Goal: Information Seeking & Learning: Check status

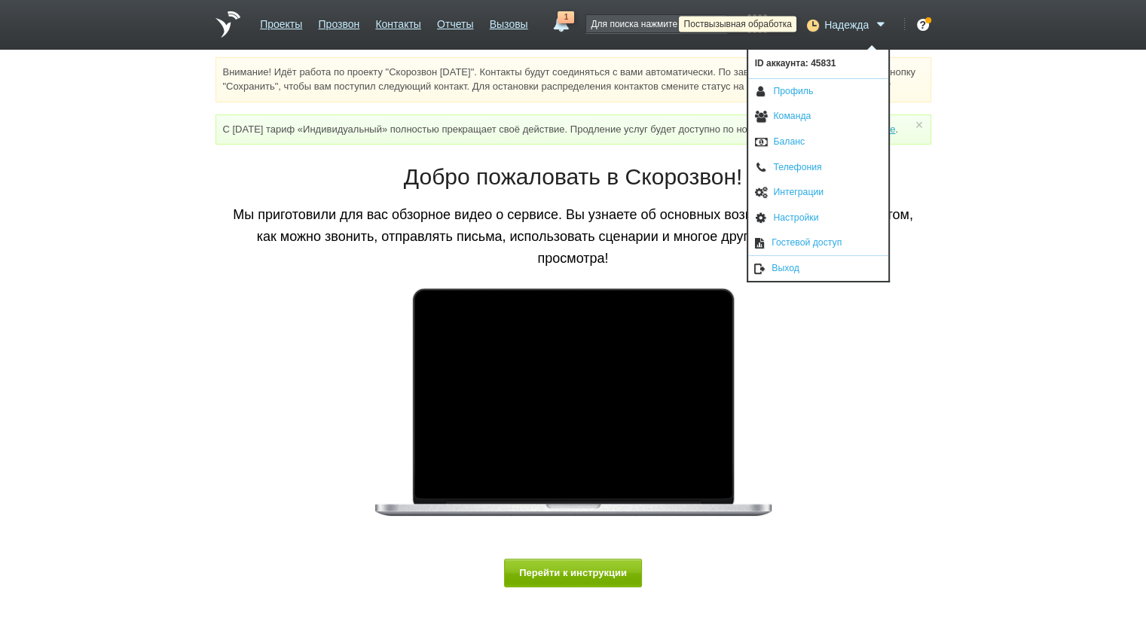
click at [816, 21] on icon at bounding box center [811, 24] width 20 height 15
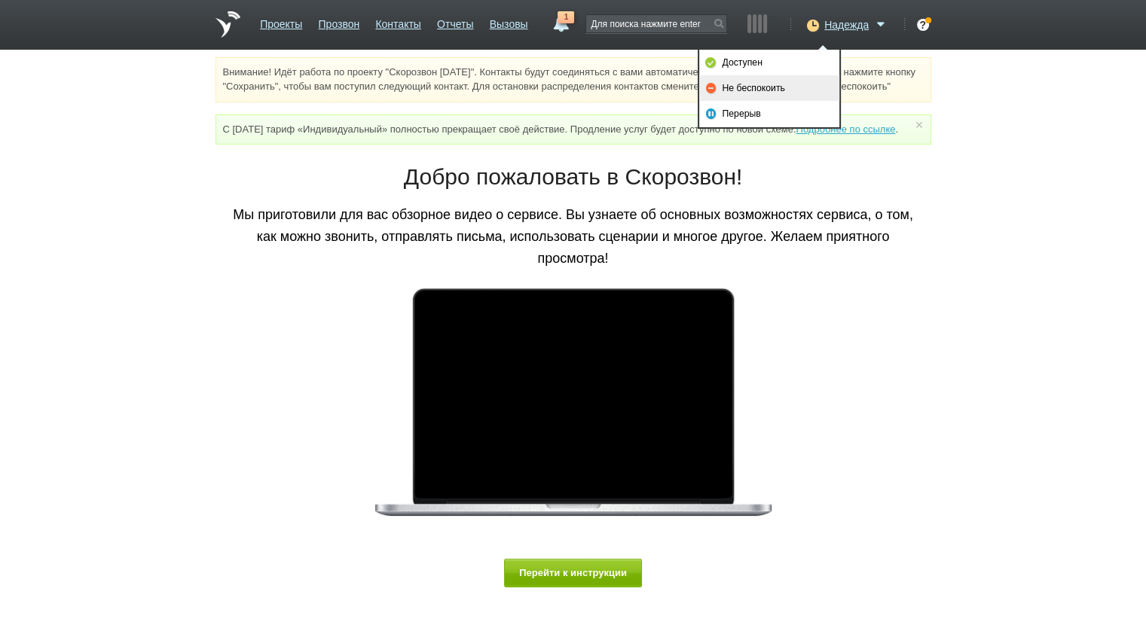
click at [784, 90] on link "Не беспокоить" at bounding box center [769, 88] width 140 height 26
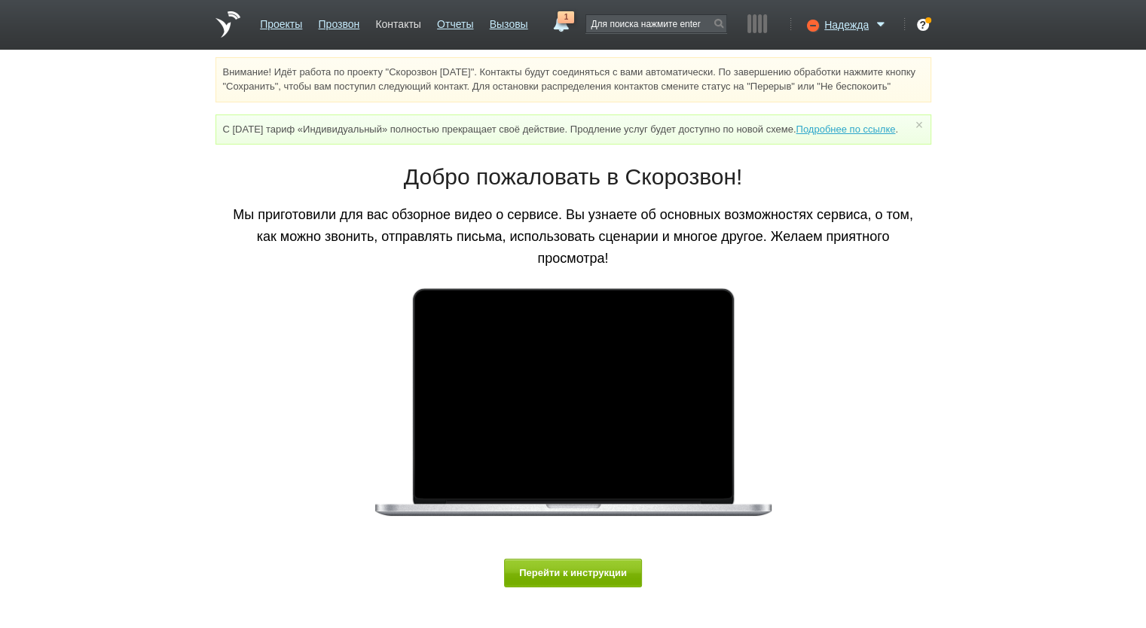
click at [420, 20] on link "Контакты" at bounding box center [397, 22] width 45 height 22
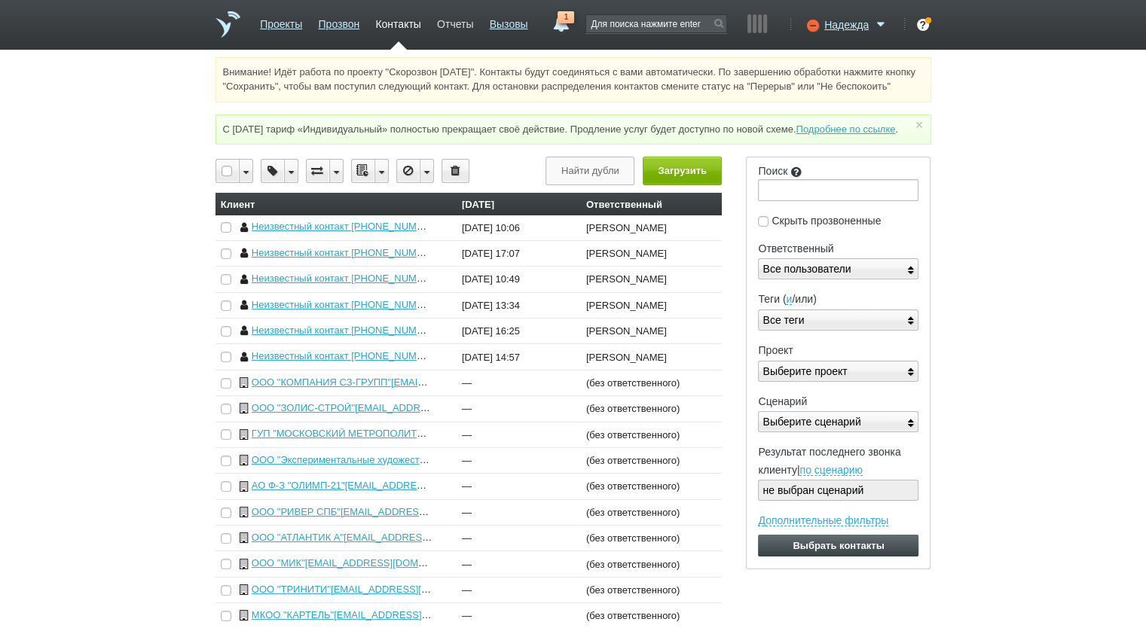
click at [449, 23] on link "Отчеты" at bounding box center [455, 22] width 36 height 22
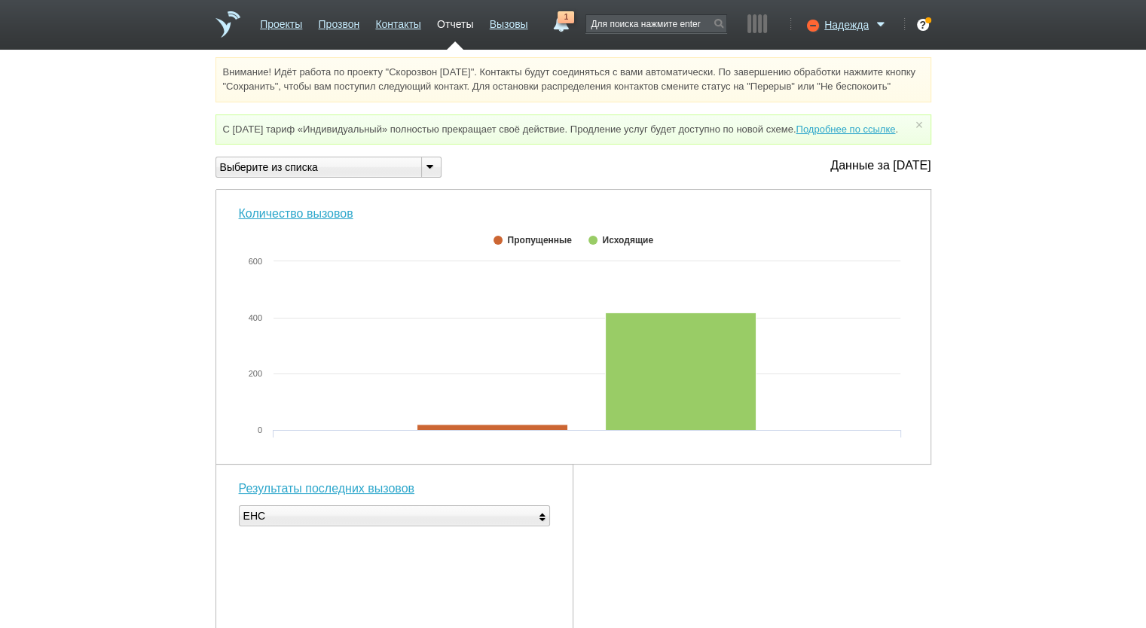
click at [350, 178] on div "Выберите из списка" at bounding box center [328, 167] width 226 height 21
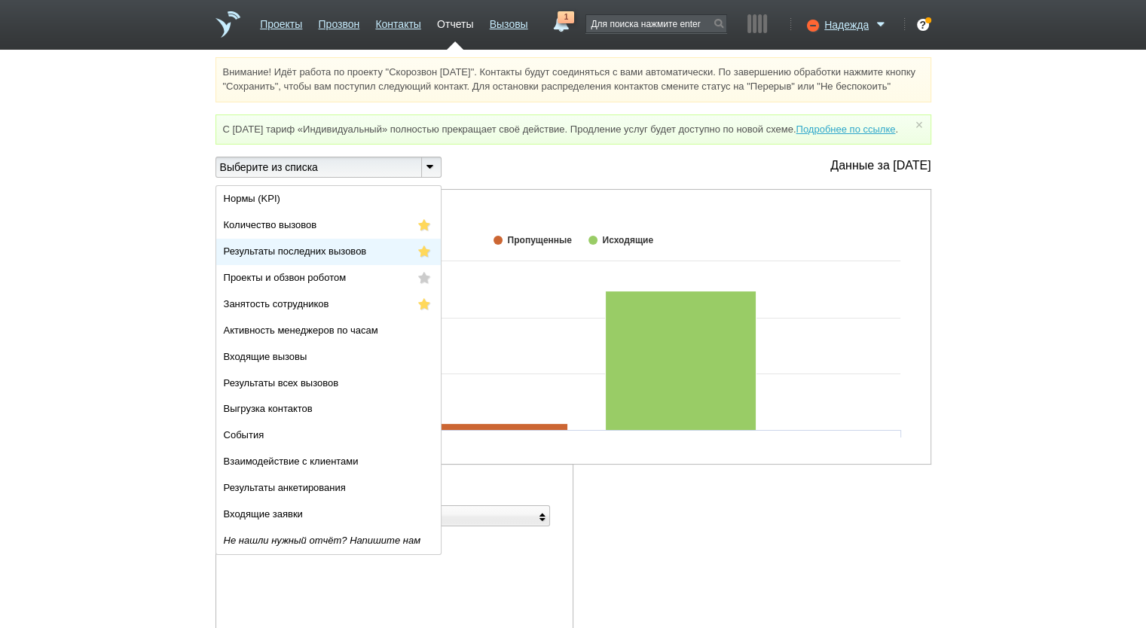
click at [333, 257] on span "Результаты последних вызовов" at bounding box center [295, 251] width 143 height 11
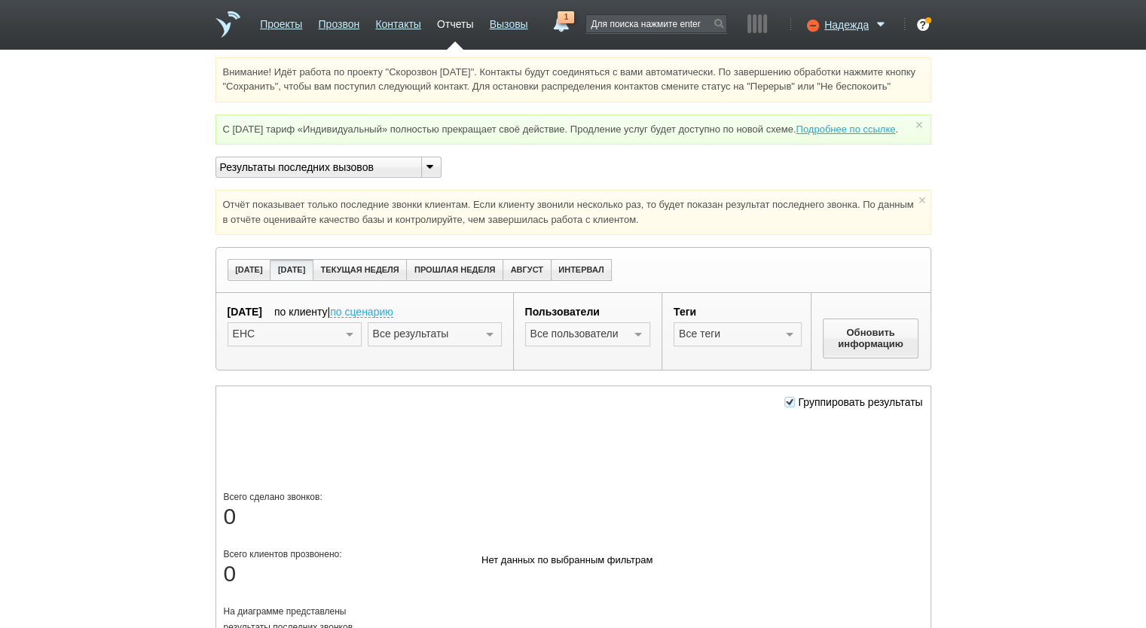
click at [343, 347] on div at bounding box center [349, 335] width 23 height 24
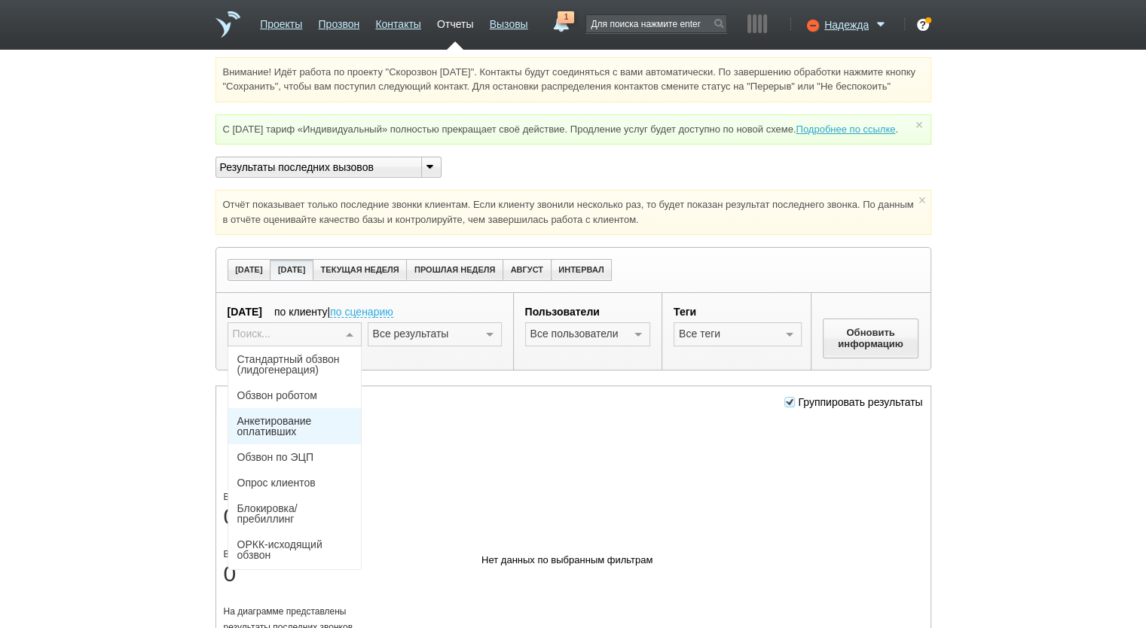
scroll to position [99, 0]
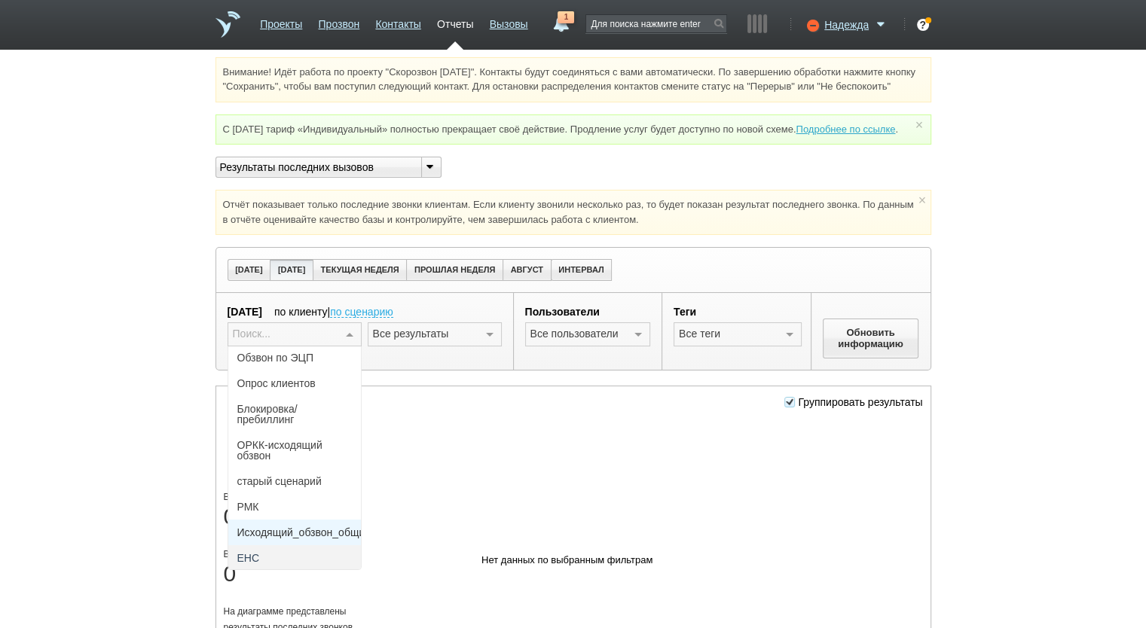
click at [290, 538] on span "Исходящий_обзвон_общий" at bounding box center [304, 532] width 134 height 11
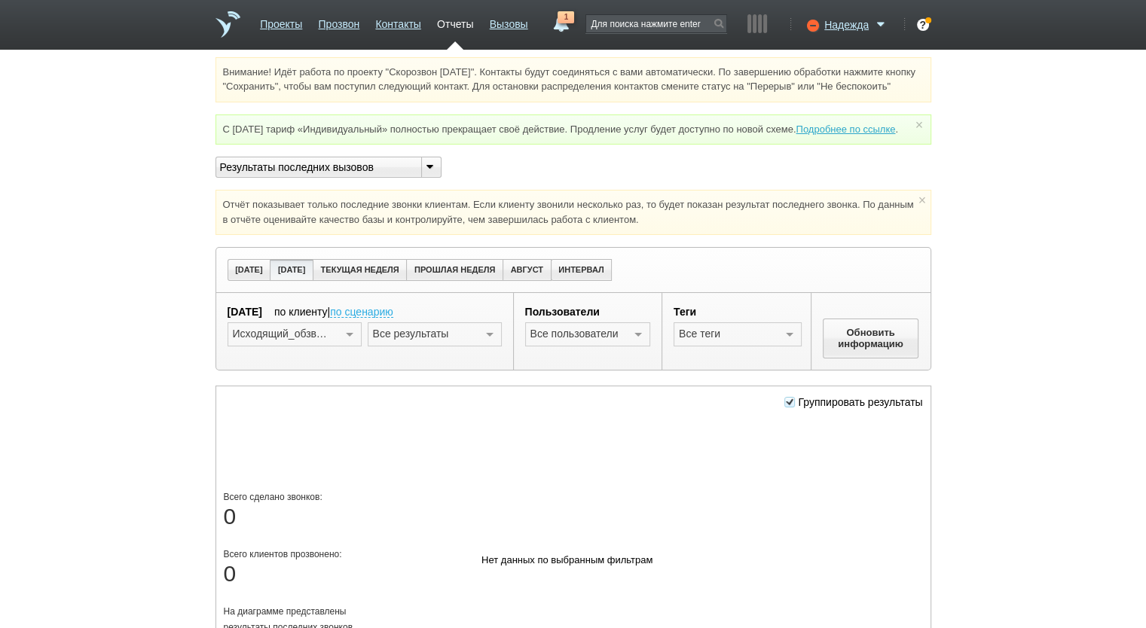
click at [491, 347] on div at bounding box center [489, 335] width 23 height 24
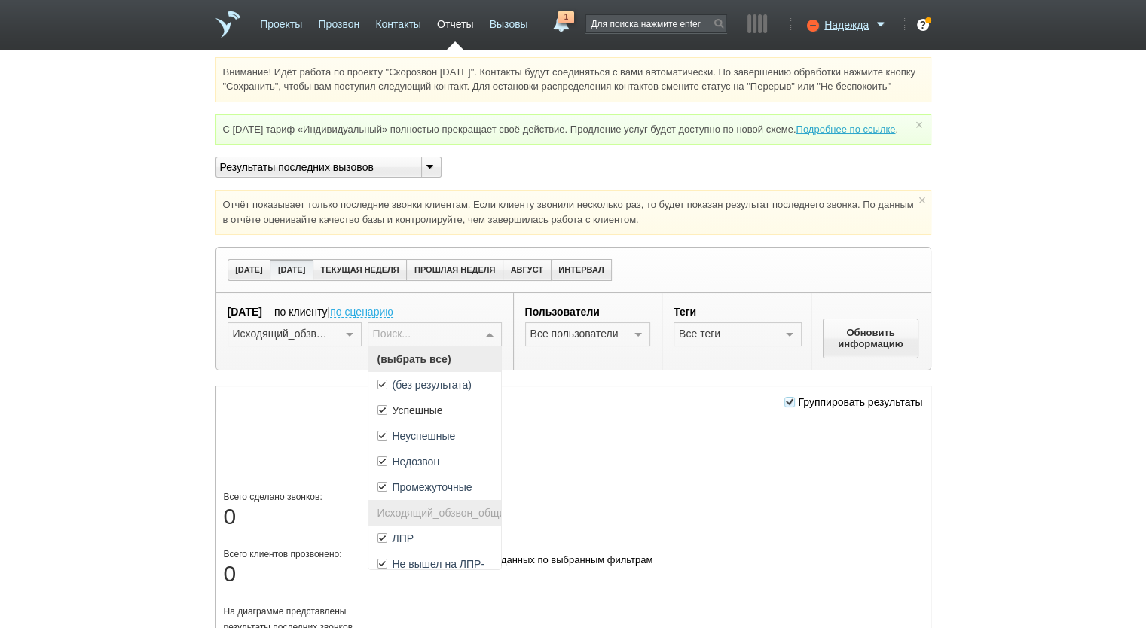
click at [468, 372] on span "(выбрать все)" at bounding box center [434, 359] width 133 height 26
click at [450, 551] on span "ЛПР" at bounding box center [434, 539] width 133 height 26
click at [638, 347] on div at bounding box center [638, 335] width 23 height 24
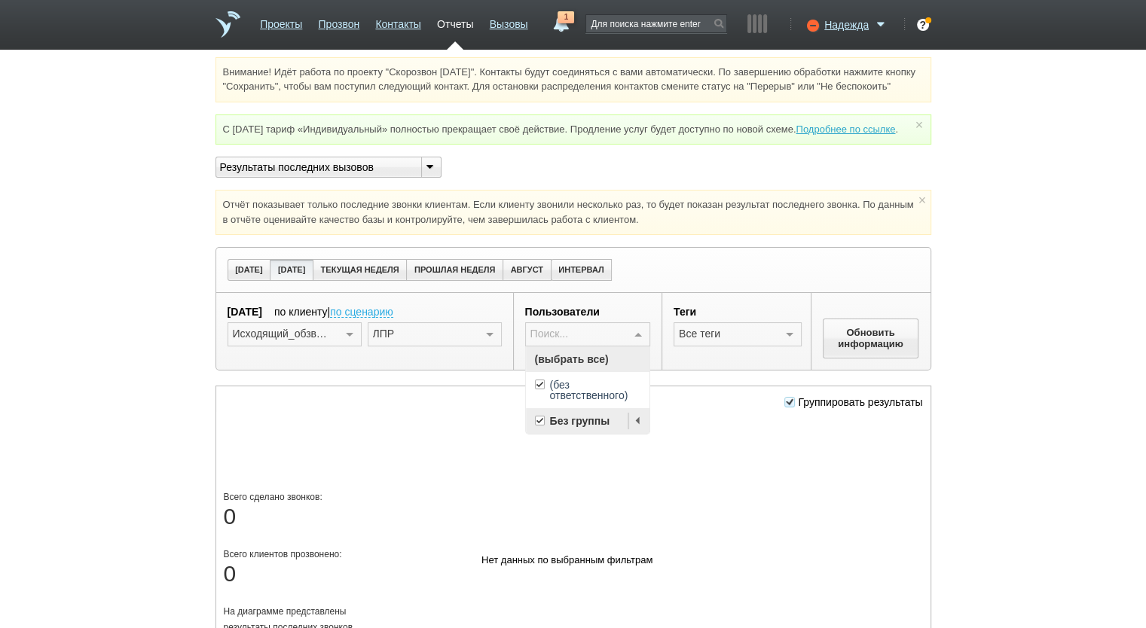
click at [622, 372] on span "(выбрать все)" at bounding box center [588, 359] width 124 height 26
click at [639, 434] on div at bounding box center [638, 421] width 21 height 26
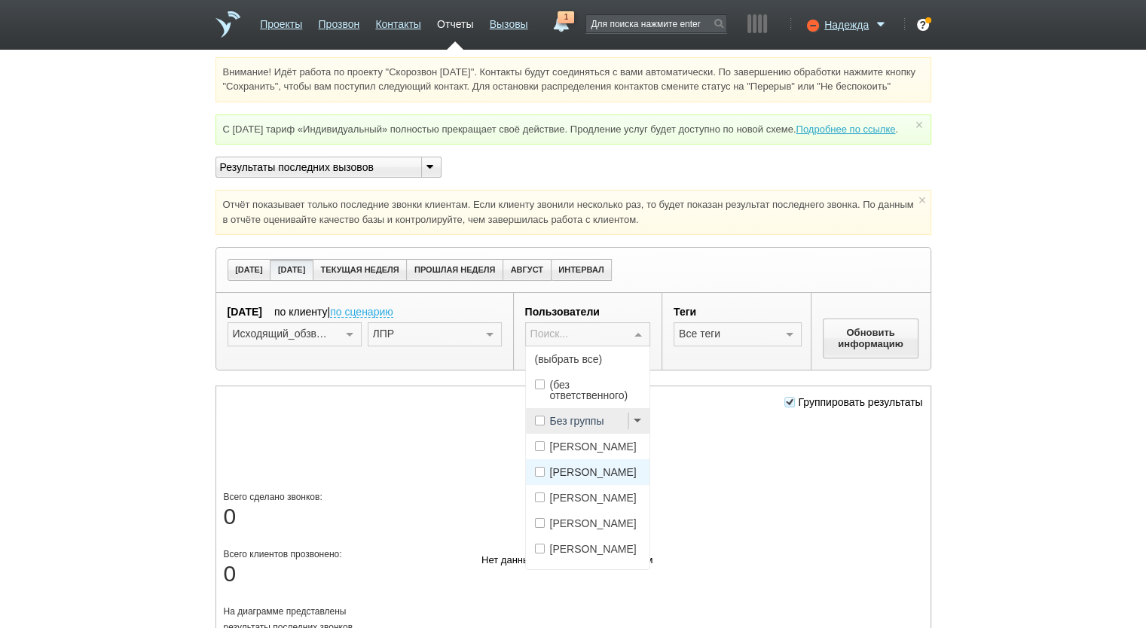
click at [603, 478] on span "[PERSON_NAME]" at bounding box center [593, 472] width 87 height 11
click at [846, 347] on button "Обновить информацию" at bounding box center [870, 338] width 96 height 39
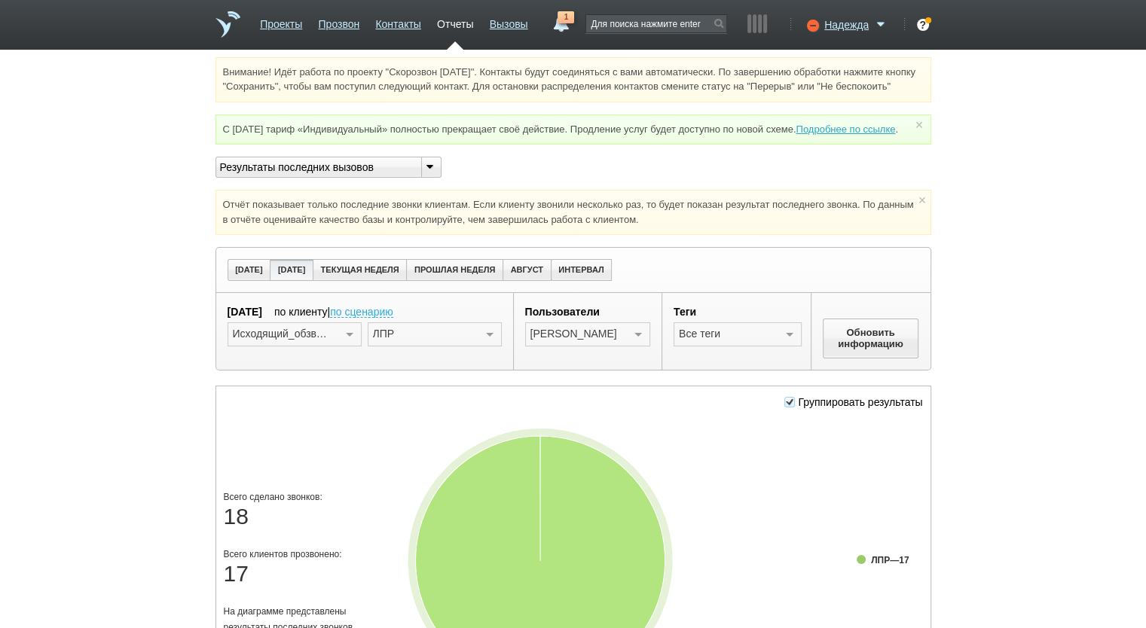
scroll to position [151, 0]
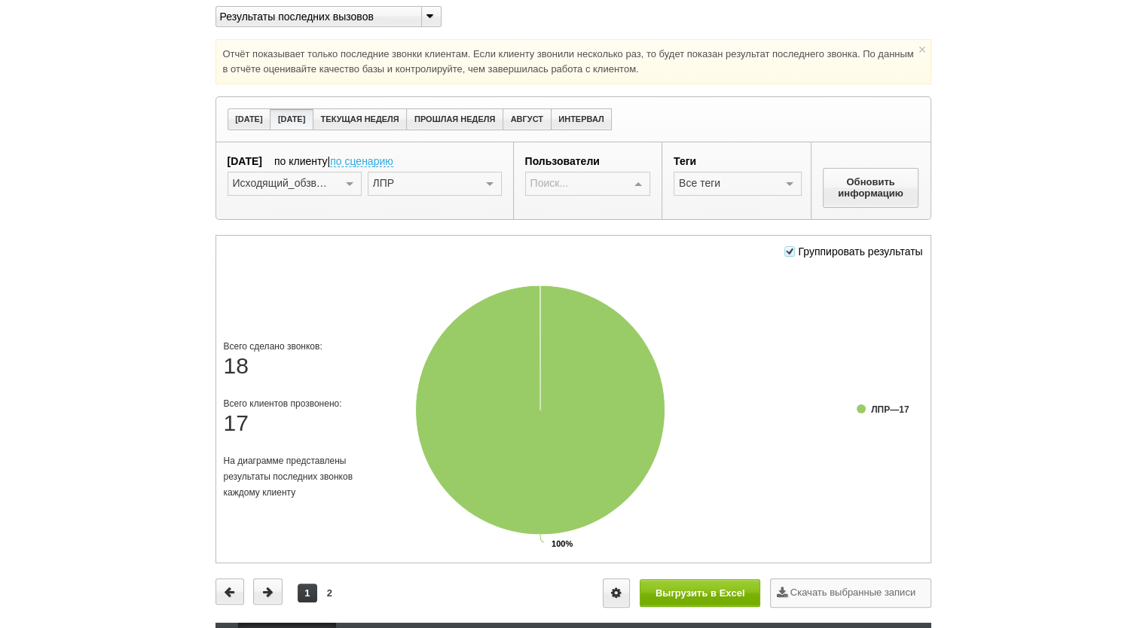
click at [639, 197] on div at bounding box center [638, 184] width 23 height 24
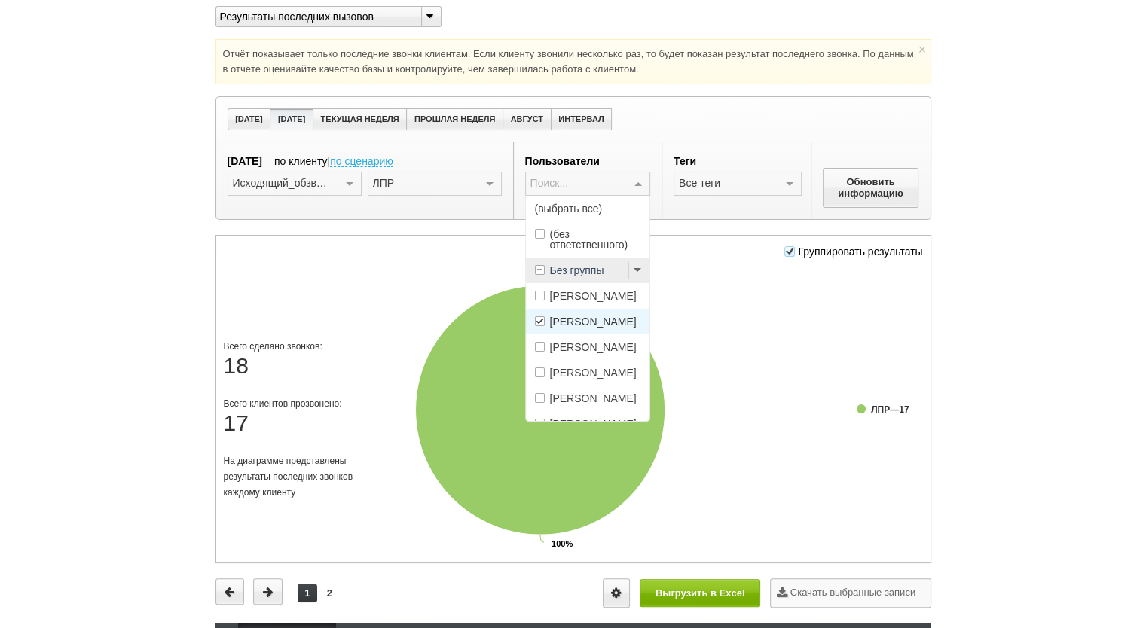
click at [618, 327] on span "[PERSON_NAME]" at bounding box center [593, 321] width 87 height 11
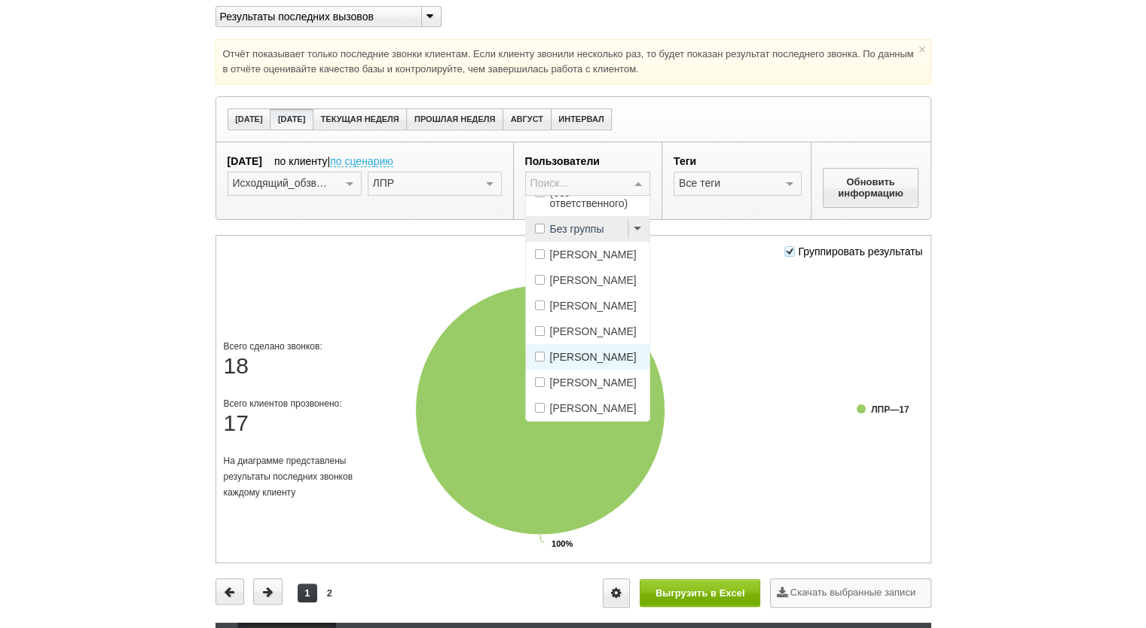
click at [603, 387] on span "[PERSON_NAME]" at bounding box center [593, 382] width 87 height 11
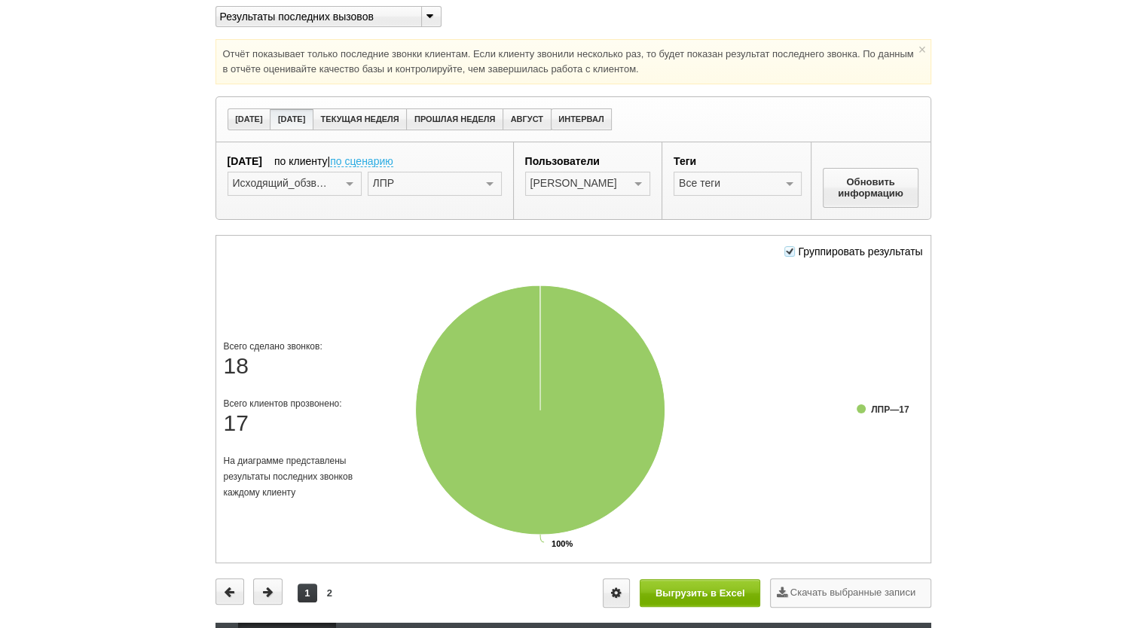
click at [856, 219] on div "Обновить информацию" at bounding box center [870, 180] width 119 height 77
click at [859, 207] on button "Обновить информацию" at bounding box center [870, 187] width 96 height 39
click at [641, 197] on div at bounding box center [638, 184] width 23 height 24
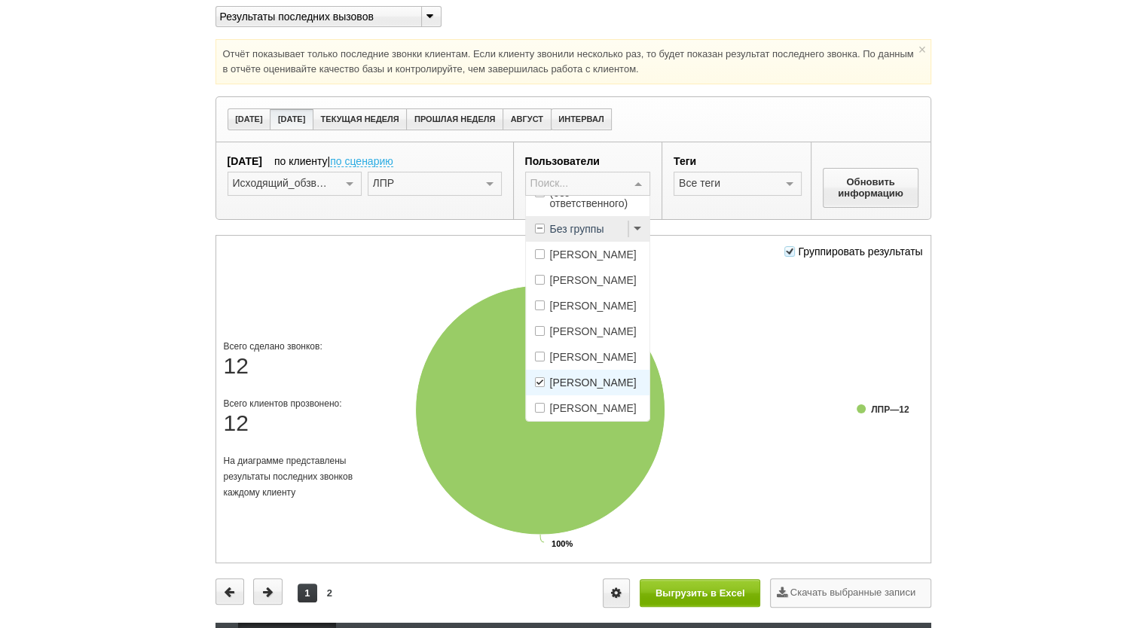
click at [600, 388] on span "[PERSON_NAME]" at bounding box center [593, 382] width 87 height 11
click at [598, 413] on span "[PERSON_NAME]" at bounding box center [593, 408] width 87 height 11
click at [865, 207] on button "Обновить информацию" at bounding box center [870, 187] width 96 height 39
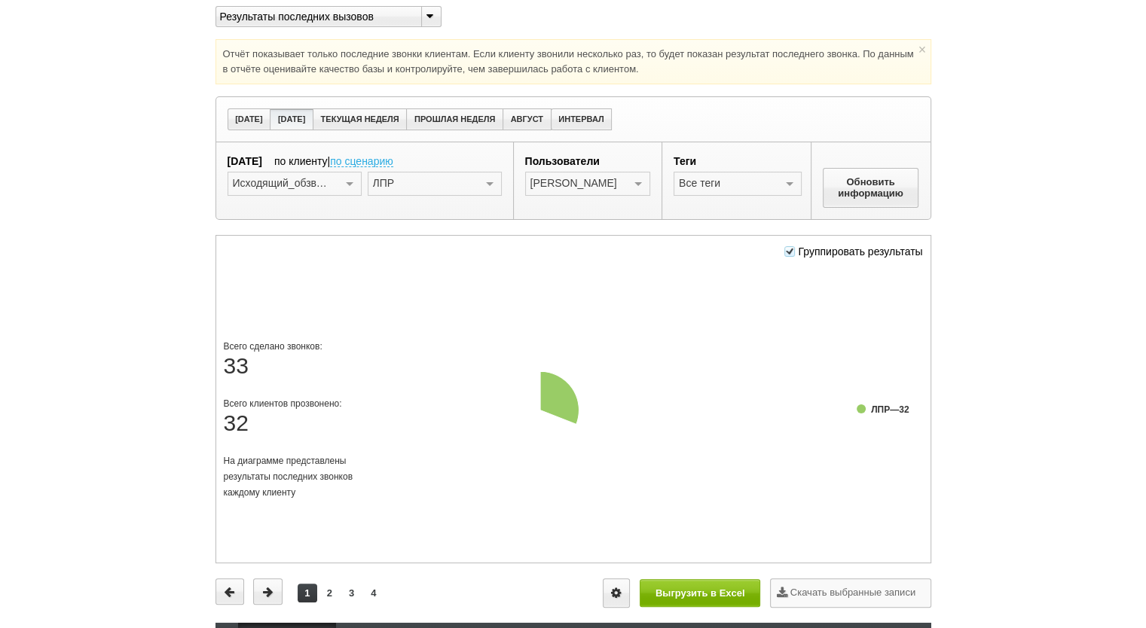
click at [636, 197] on div at bounding box center [638, 184] width 23 height 24
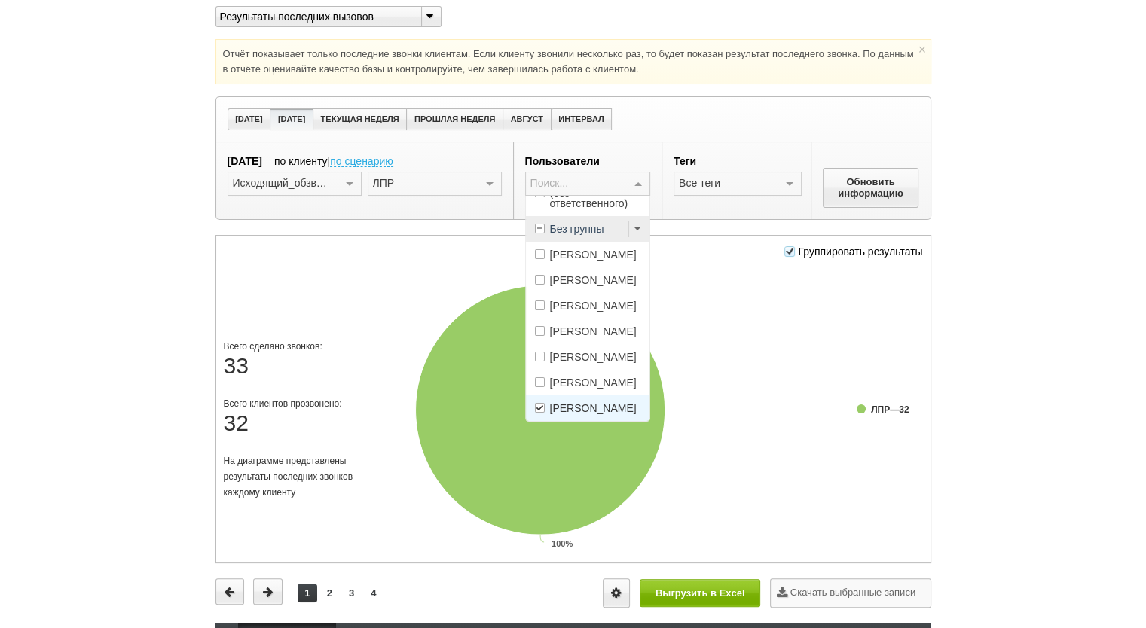
click at [602, 413] on span "[PERSON_NAME]" at bounding box center [593, 408] width 87 height 11
click at [597, 326] on span "[PERSON_NAME]" at bounding box center [593, 331] width 87 height 11
click at [854, 219] on div "Обновить информацию" at bounding box center [870, 180] width 119 height 77
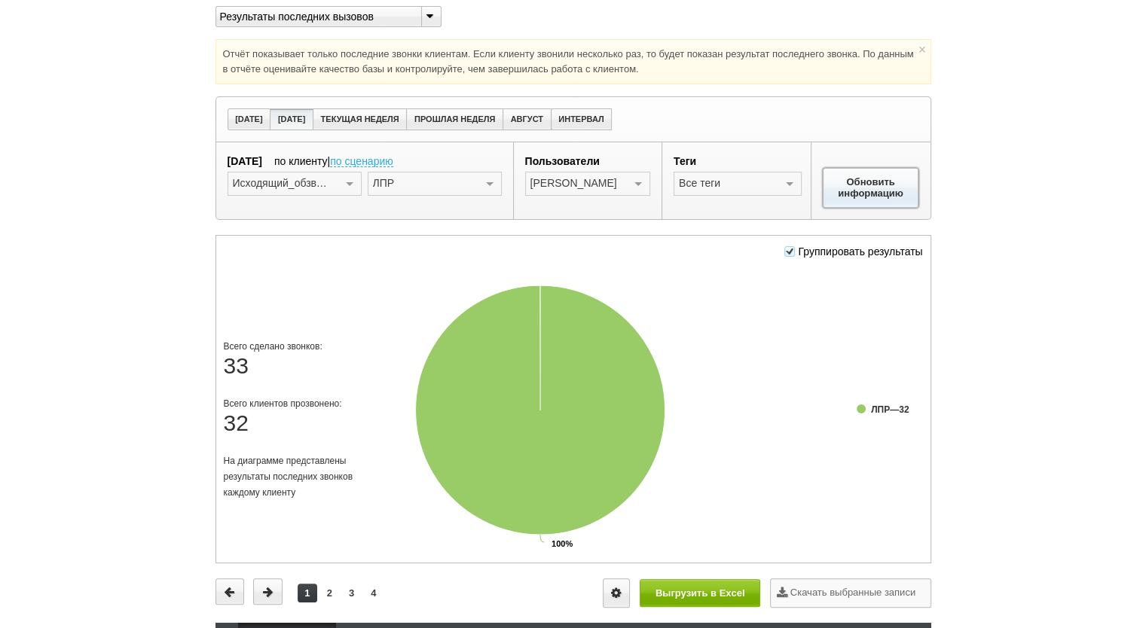
click at [862, 207] on button "Обновить информацию" at bounding box center [870, 187] width 96 height 39
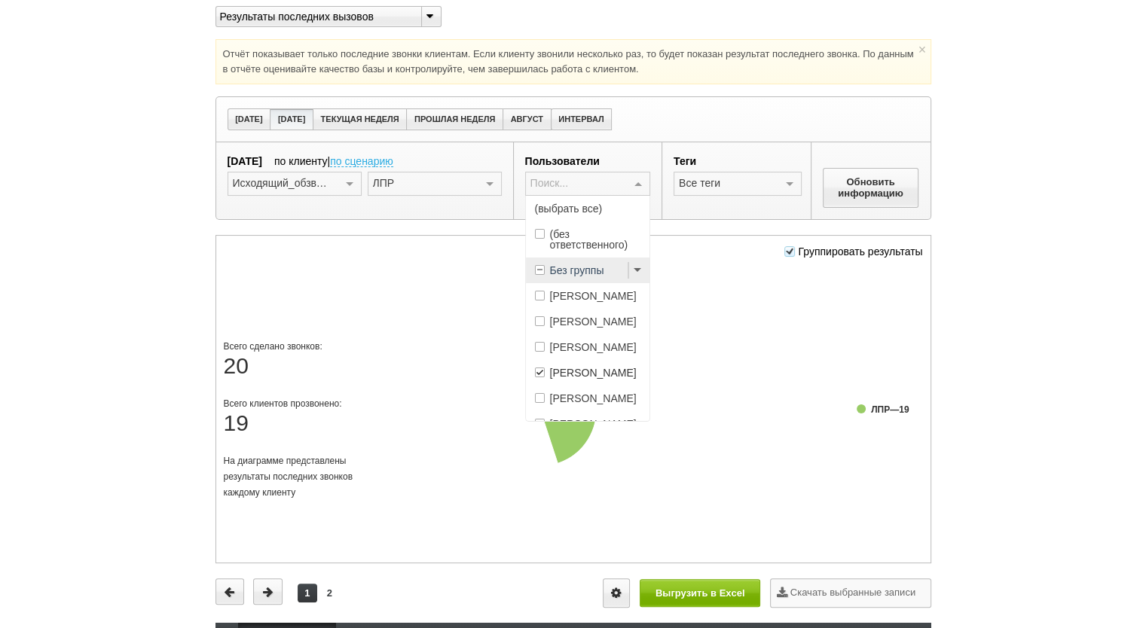
click at [640, 197] on div at bounding box center [638, 184] width 23 height 24
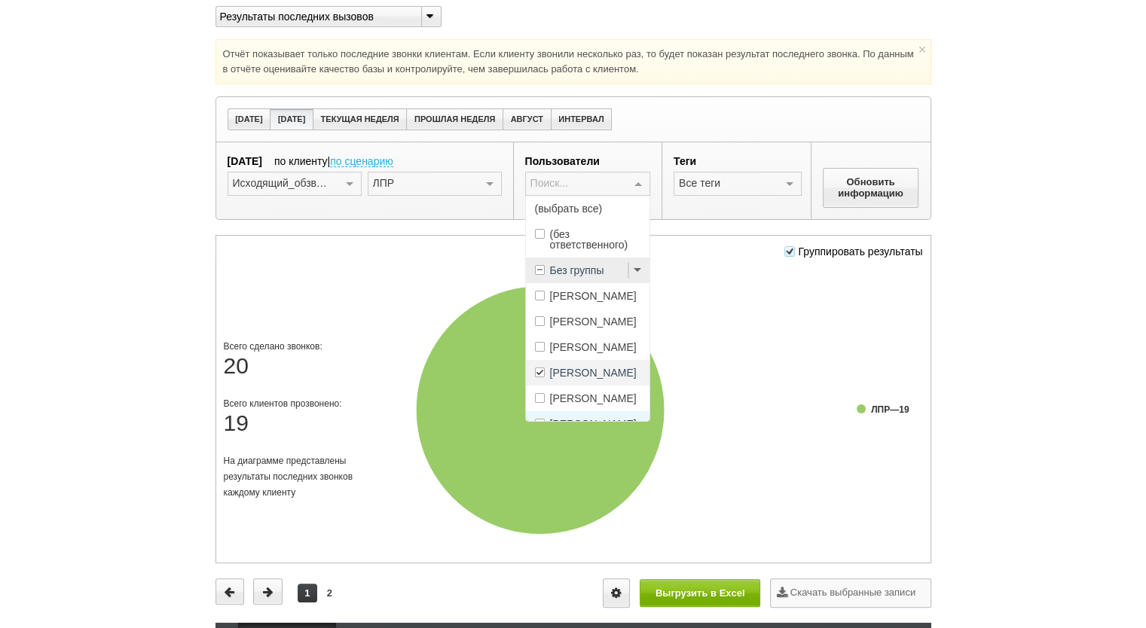
scroll to position [75, 0]
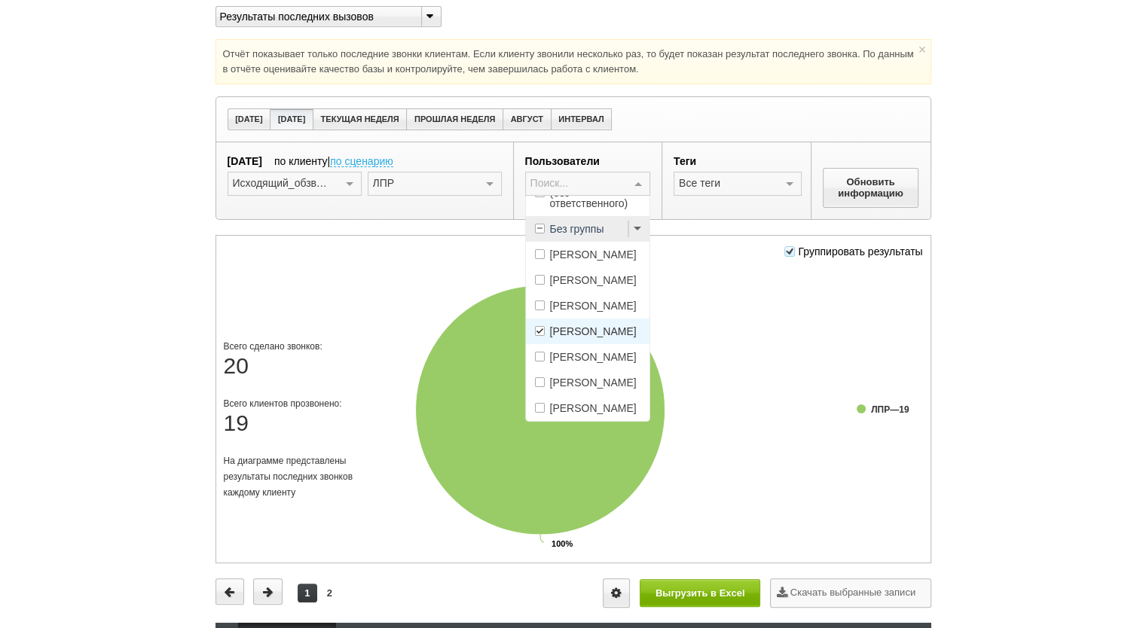
click at [597, 337] on span "[PERSON_NAME]" at bounding box center [593, 331] width 87 height 11
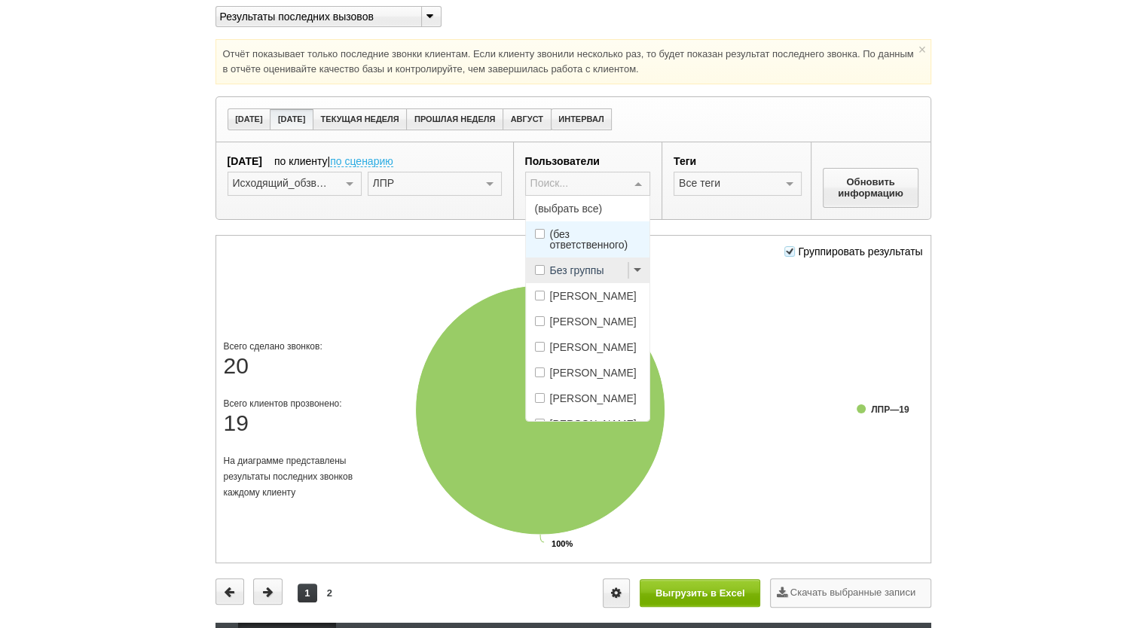
scroll to position [0, 0]
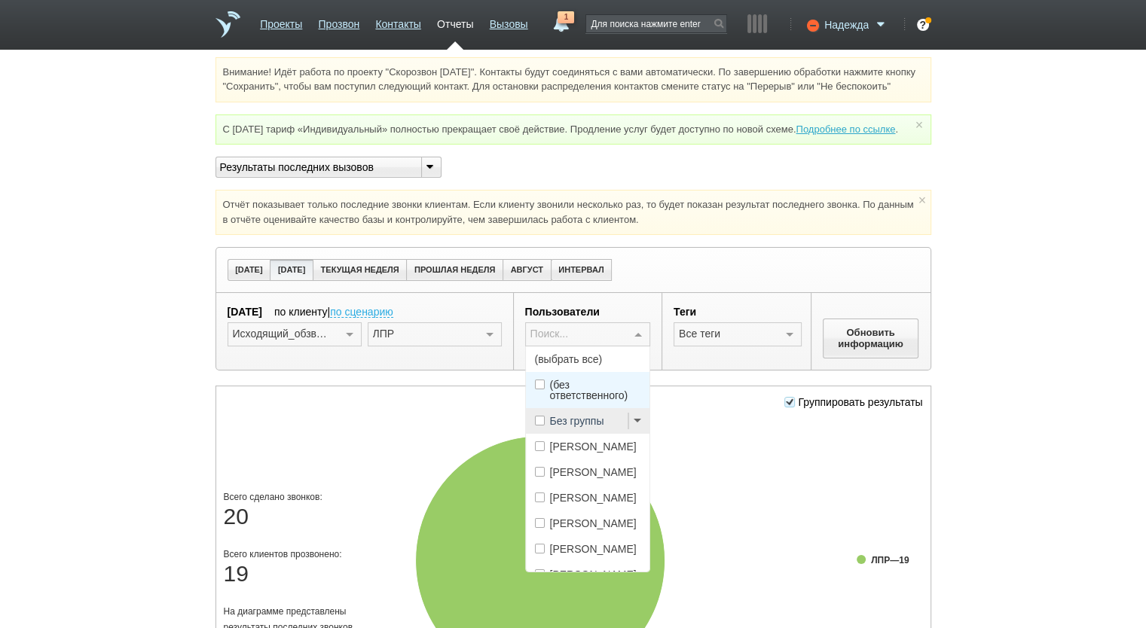
click at [846, 20] on span "Надежда" at bounding box center [846, 24] width 44 height 15
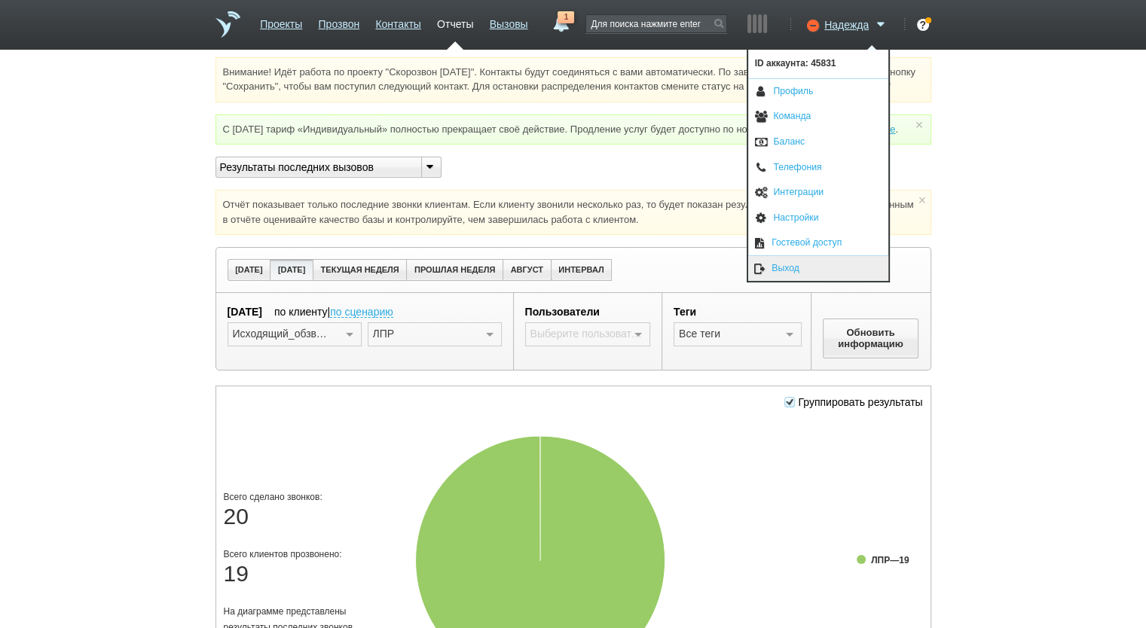
click at [782, 263] on link "Выход" at bounding box center [818, 268] width 140 height 25
